Goal: Check status: Check status

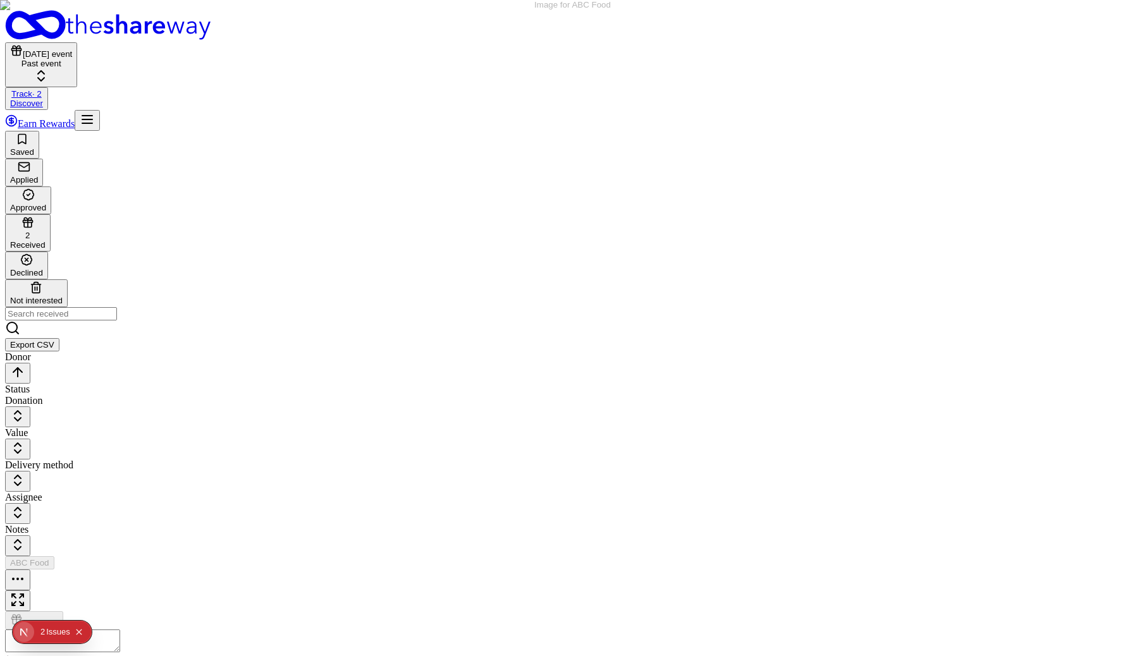
scroll to position [220, 0]
click at [30, 570] on button "button" at bounding box center [17, 580] width 25 height 21
click at [45, 634] on div "2" at bounding box center [42, 632] width 4 height 23
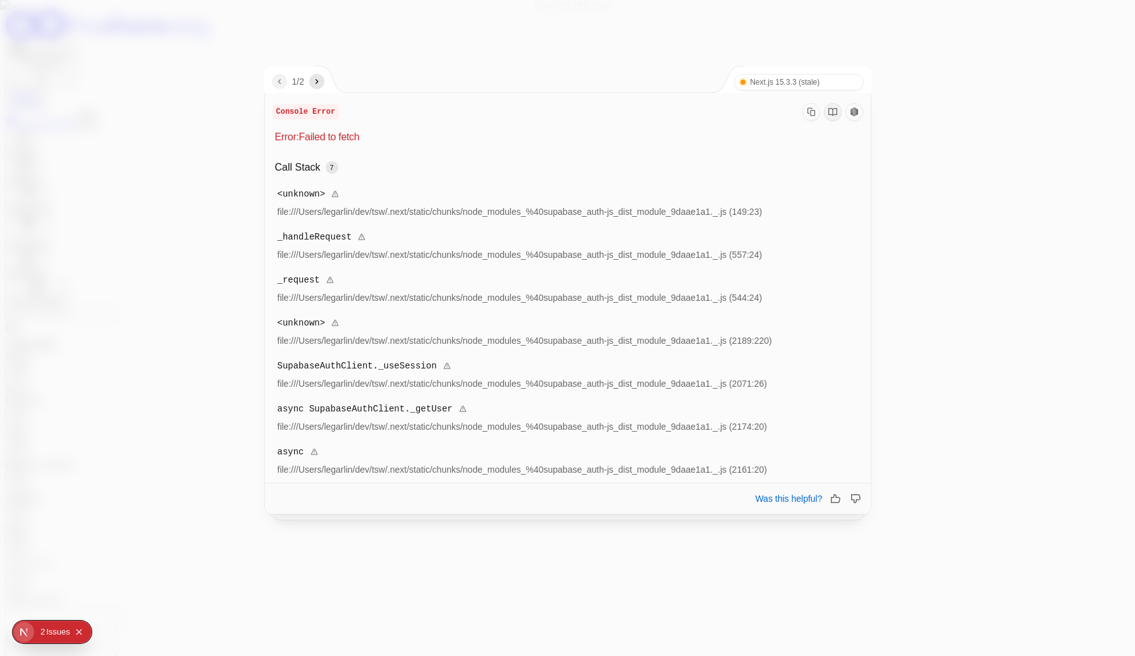
click at [45, 436] on div at bounding box center [567, 328] width 1135 height 656
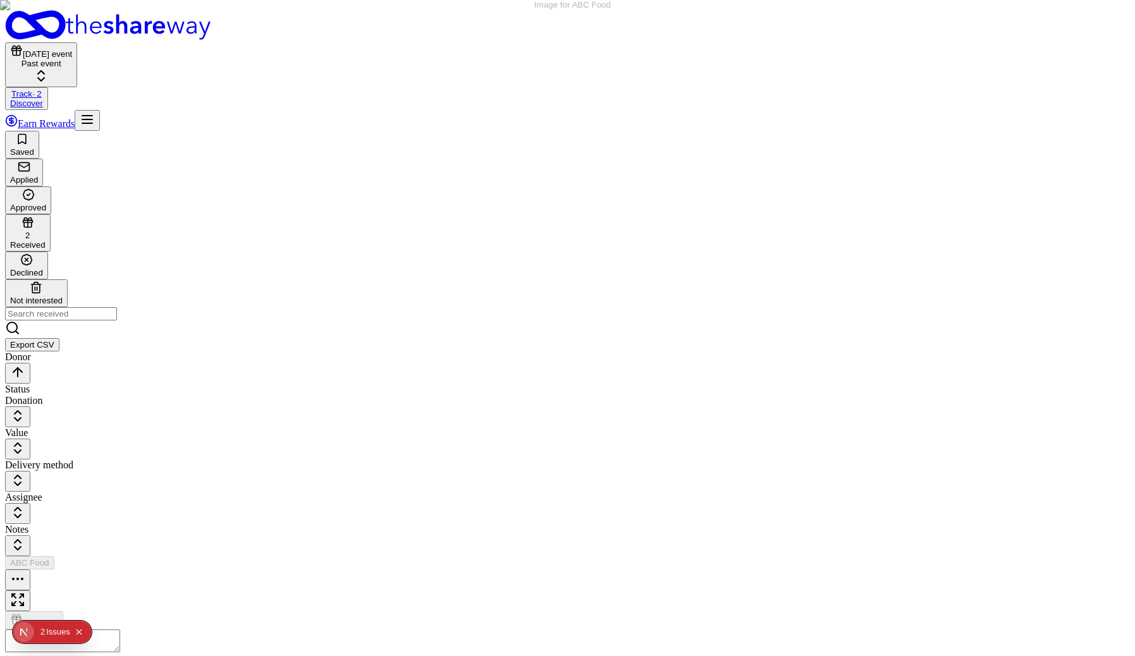
click at [30, 570] on button "button" at bounding box center [17, 580] width 25 height 21
click at [231, 200] on div "View application" at bounding box center [191, 192] width 94 height 18
click at [30, 570] on button "button" at bounding box center [17, 580] width 25 height 21
click at [184, 541] on div "Donor Status Donation Value Delivery method Assignee Notes ABC Food Received $ …" at bounding box center [567, 635] width 1125 height 567
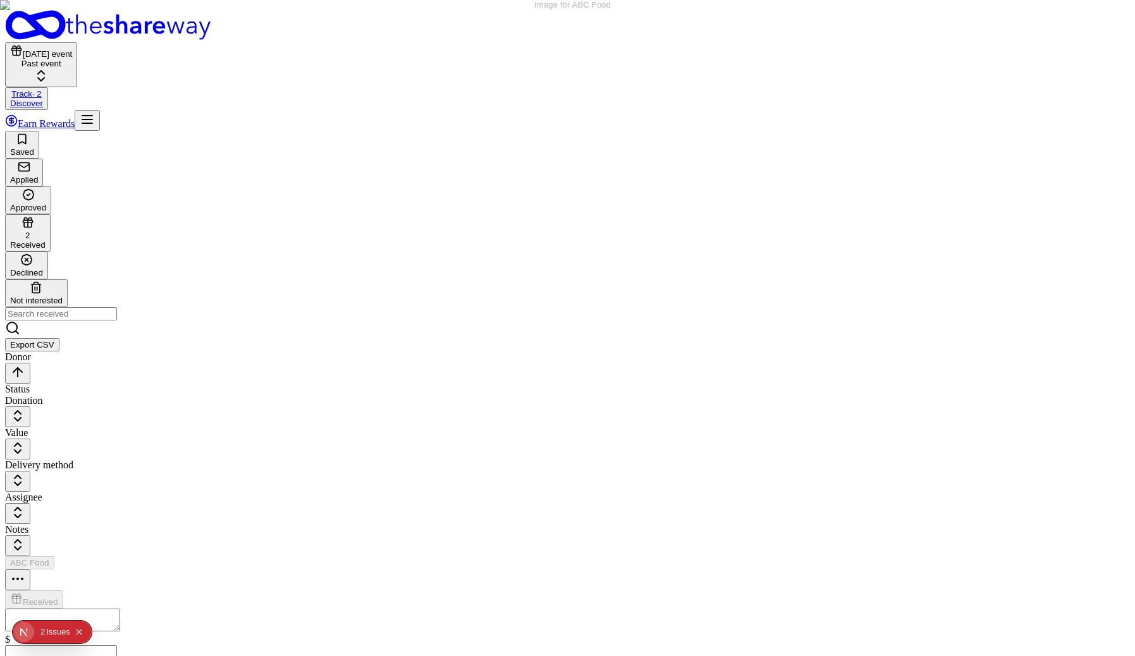
click at [26, 632] on icon "Open Next.js Dev Tools" at bounding box center [26, 632] width 25 height 25
click at [77, 519] on div "Issues 2" at bounding box center [91, 523] width 148 height 23
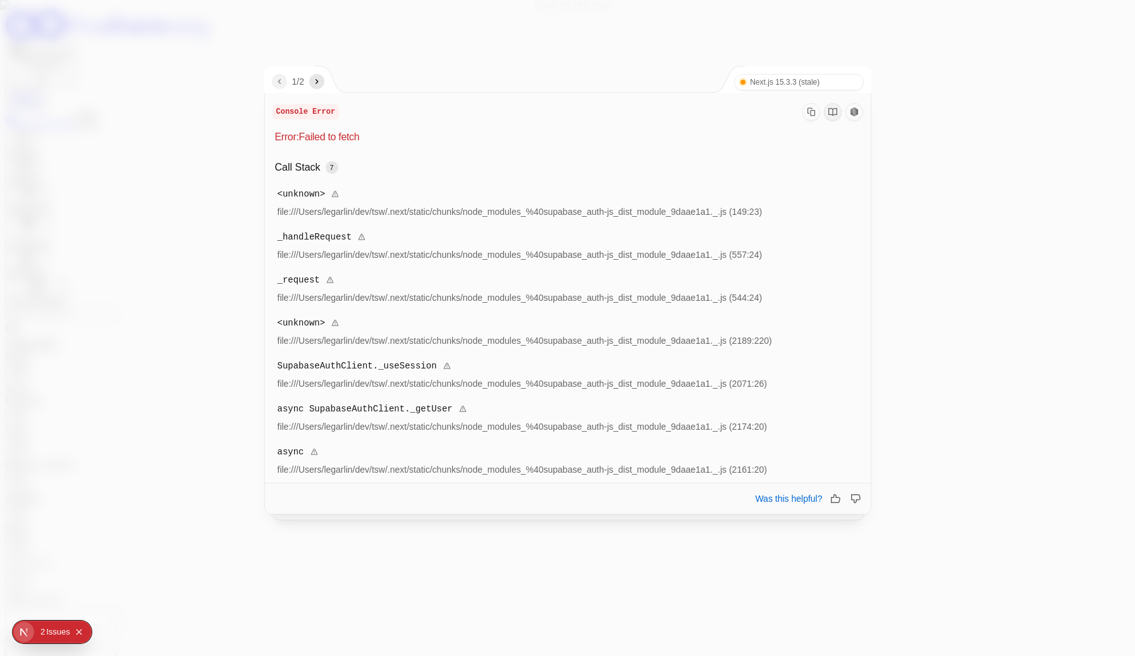
click at [323, 87] on button "button" at bounding box center [316, 81] width 15 height 15
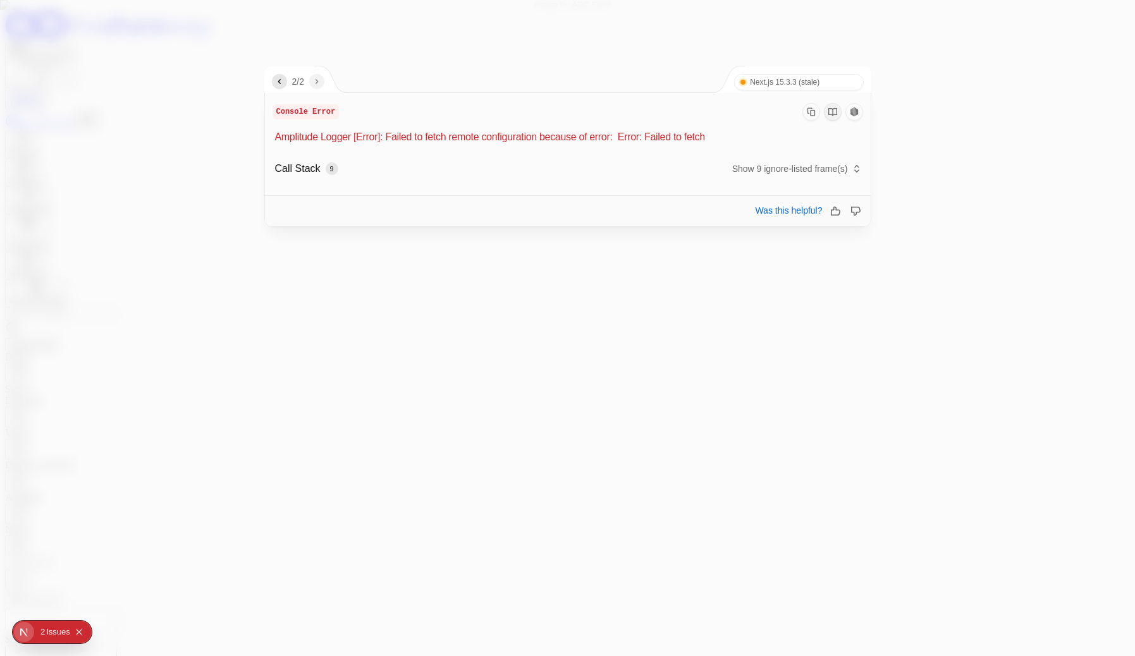
click at [524, 551] on div at bounding box center [567, 328] width 1135 height 656
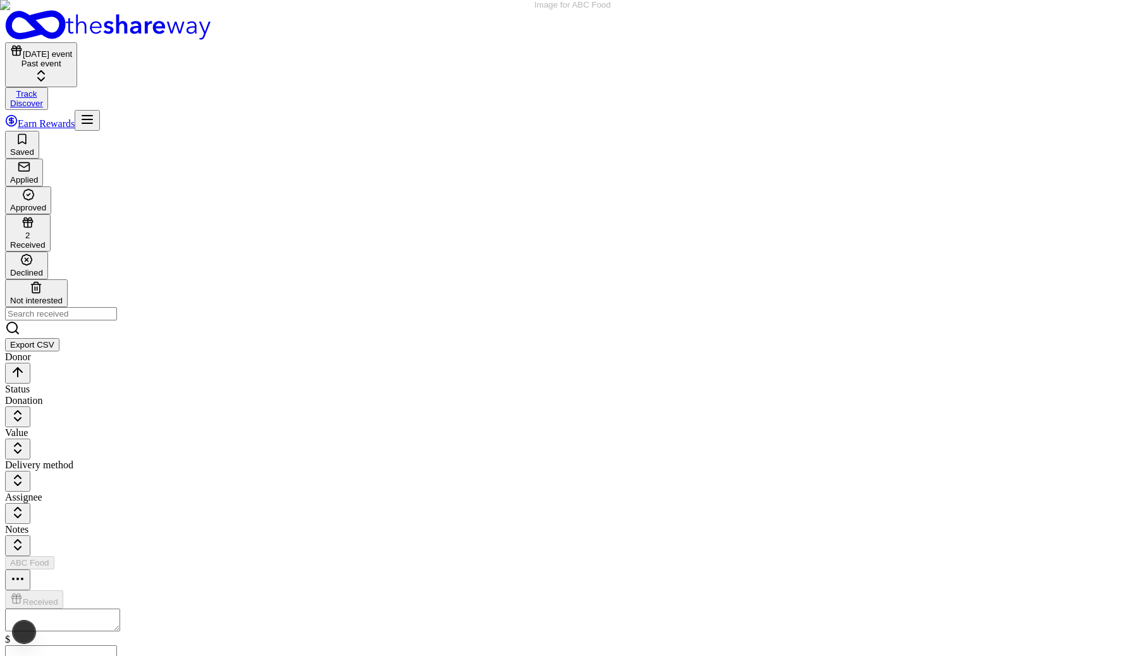
click at [30, 570] on button "button" at bounding box center [17, 580] width 25 height 21
click at [221, 200] on div "View application" at bounding box center [191, 192] width 94 height 18
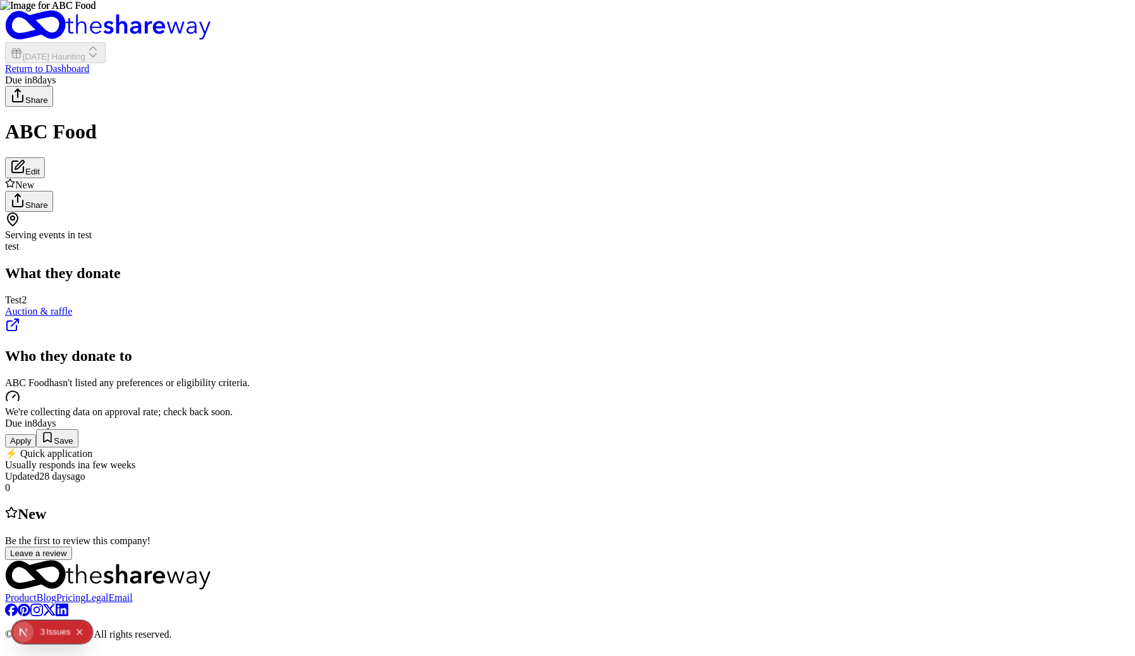
scroll to position [383, 0]
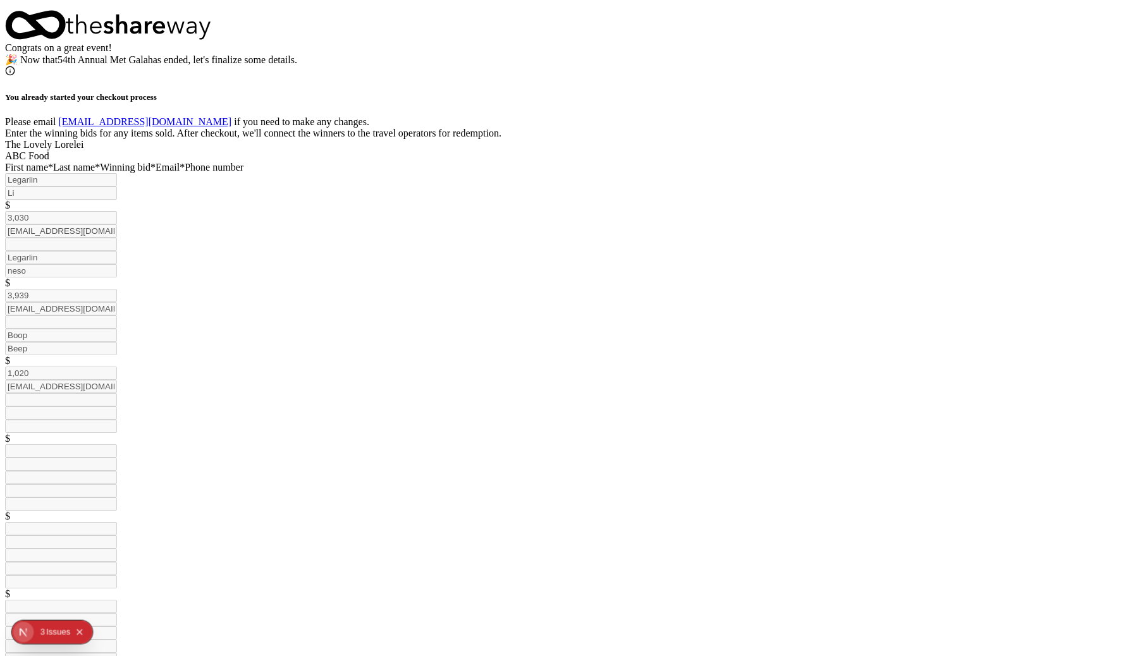
scroll to position [499, 0]
